Goal: Check status: Check status

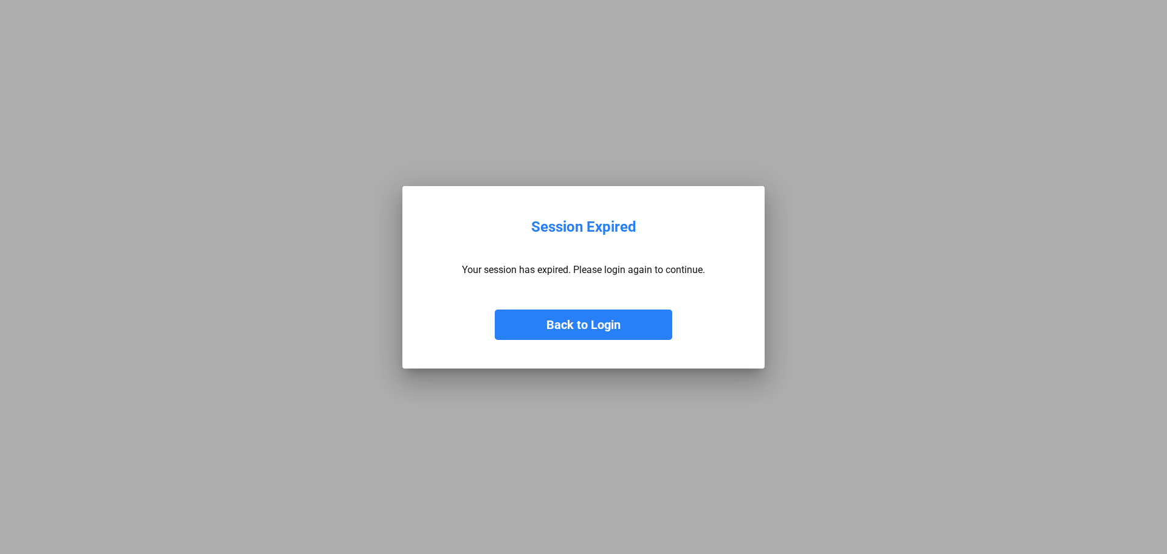
click at [619, 329] on button "Back to Login" at bounding box center [583, 324] width 177 height 30
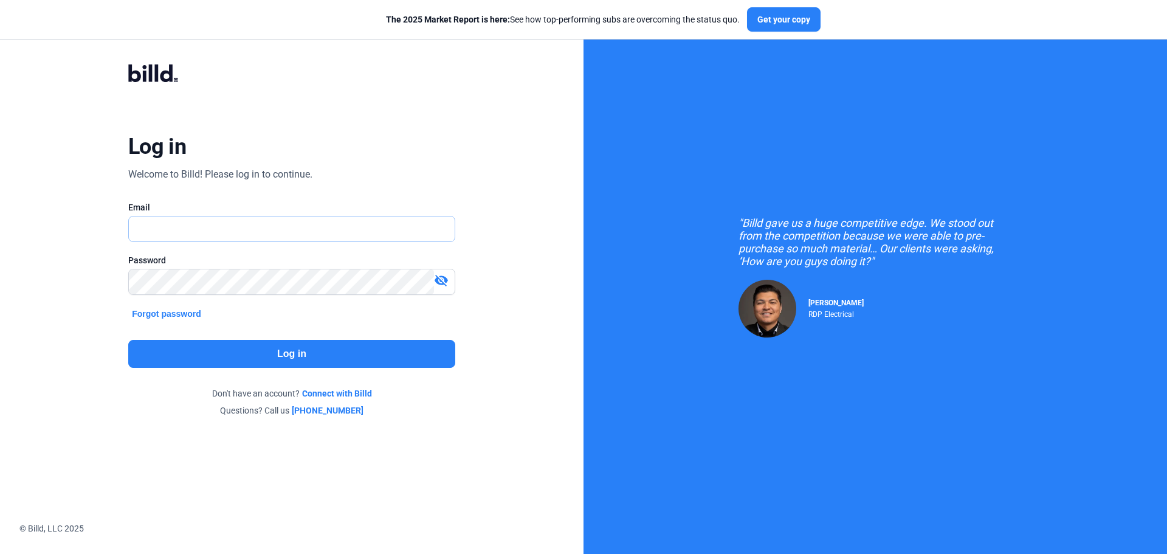
type input "[EMAIL_ADDRESS][DOMAIN_NAME]"
click at [276, 222] on input "[EMAIL_ADDRESS][DOMAIN_NAME]" at bounding box center [285, 228] width 312 height 25
click at [404, 364] on button "Log in" at bounding box center [291, 354] width 327 height 28
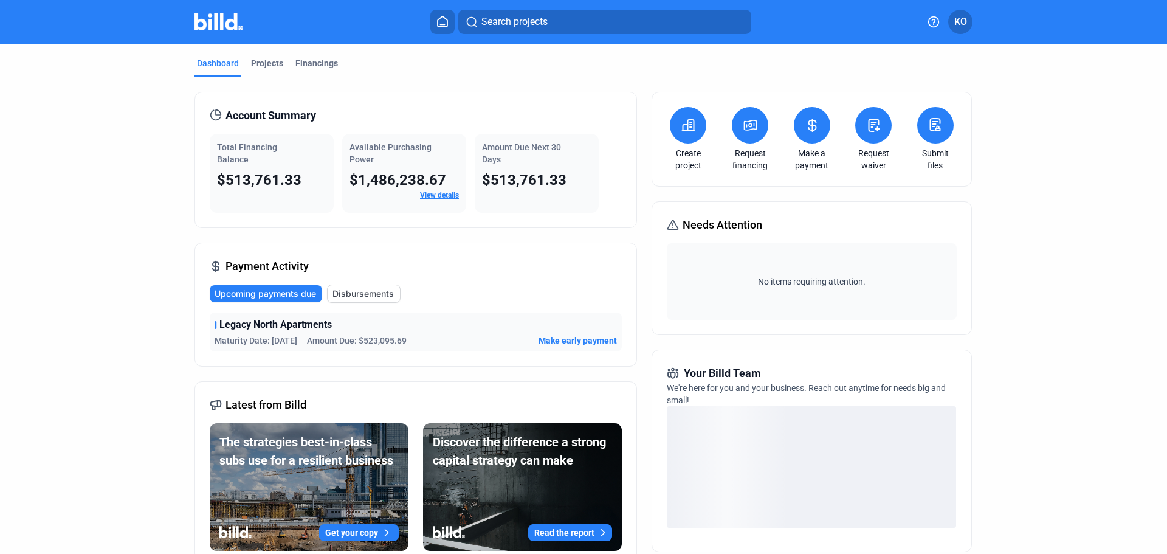
drag, startPoint x: 255, startPoint y: 340, endPoint x: 276, endPoint y: 340, distance: 21.3
click at [276, 340] on span "Maturity Date: [DATE]" at bounding box center [255, 340] width 83 height 12
click at [349, 338] on span "Amount Due: $523,095.69" at bounding box center [357, 340] width 100 height 12
